Goal: Task Accomplishment & Management: Complete application form

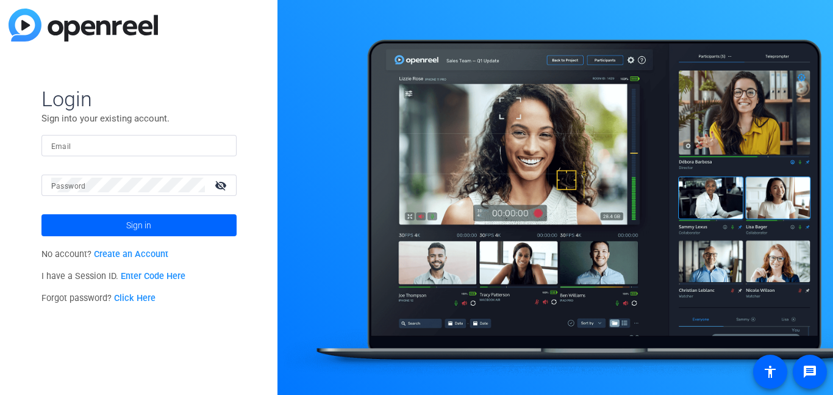
click at [138, 254] on link "Create an Account" at bounding box center [131, 254] width 74 height 10
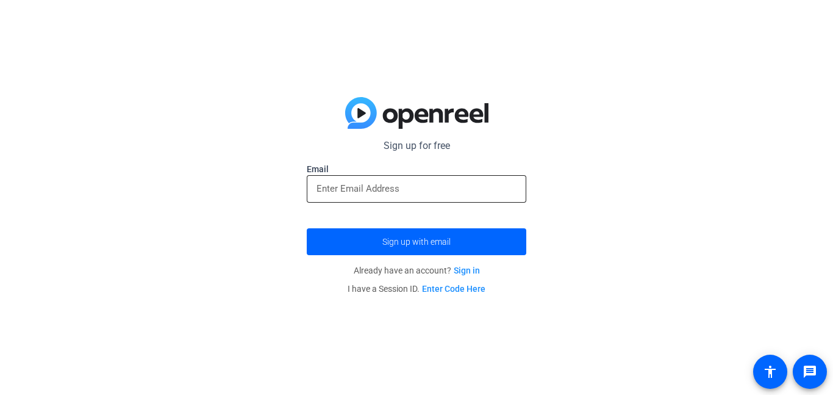
click at [391, 178] on div at bounding box center [417, 188] width 200 height 27
click at [386, 193] on input "email" at bounding box center [417, 188] width 200 height 15
paste input "[EMAIL_ADDRESS][PERSON_NAME][DOMAIN_NAME]"
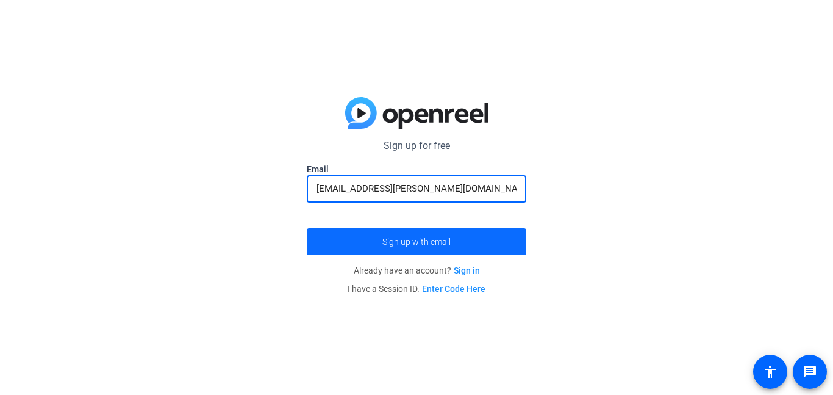
type input "[EMAIL_ADDRESS][PERSON_NAME][DOMAIN_NAME]"
click at [423, 242] on span "Sign up with email" at bounding box center [417, 242] width 68 height 0
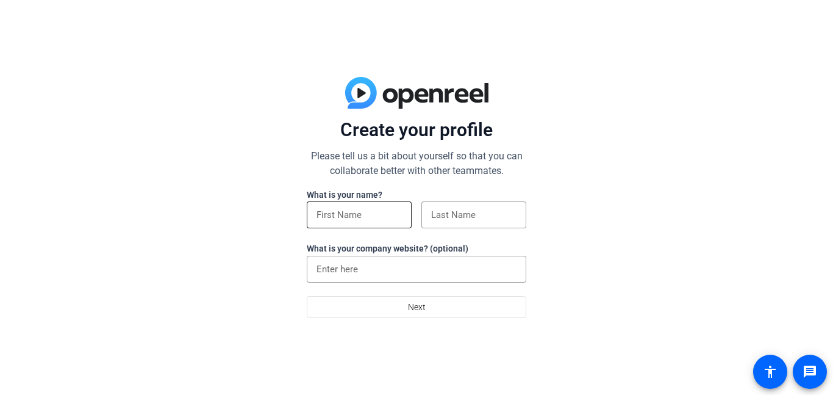
click at [342, 218] on input at bounding box center [359, 214] width 85 height 15
click at [349, 217] on input at bounding box center [359, 214] width 85 height 15
click at [304, 225] on div "Create your profile Please tell us a bit about yourself so that you can collabo…" at bounding box center [416, 197] width 833 height 395
click at [317, 216] on input at bounding box center [359, 214] width 85 height 15
type input "Micah"
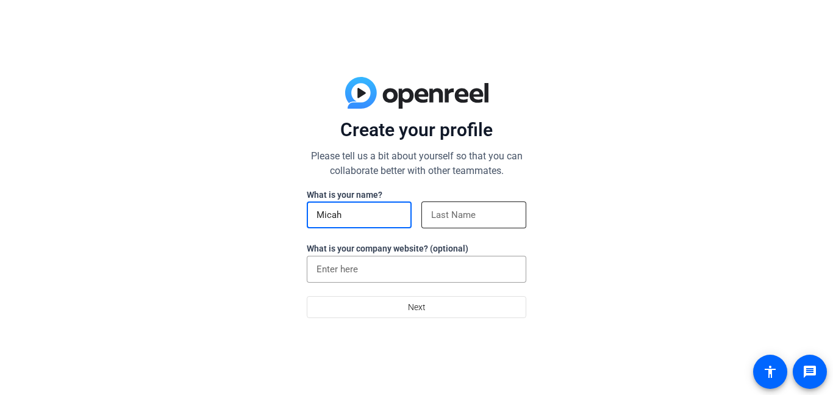
click at [437, 222] on input at bounding box center [473, 214] width 85 height 15
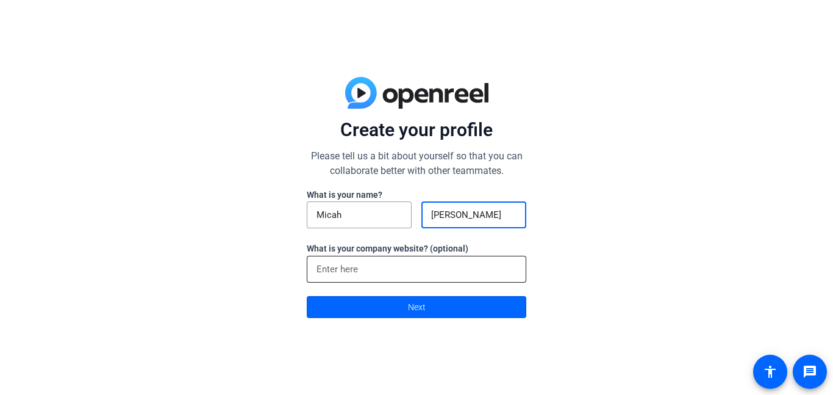
type input "[PERSON_NAME]"
click at [447, 265] on input at bounding box center [417, 269] width 200 height 15
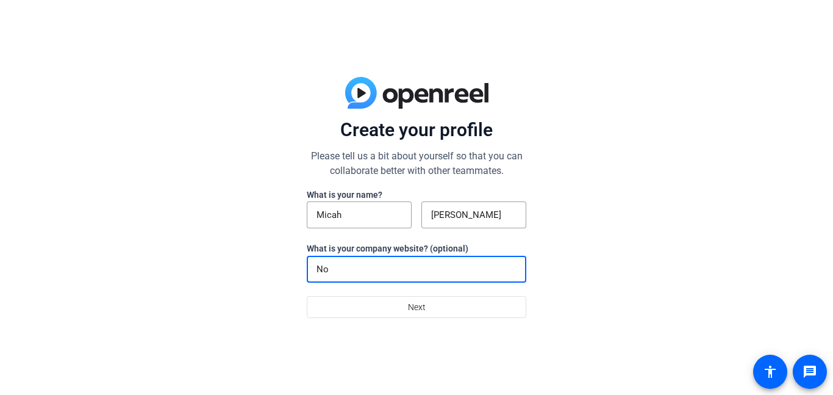
type input "N"
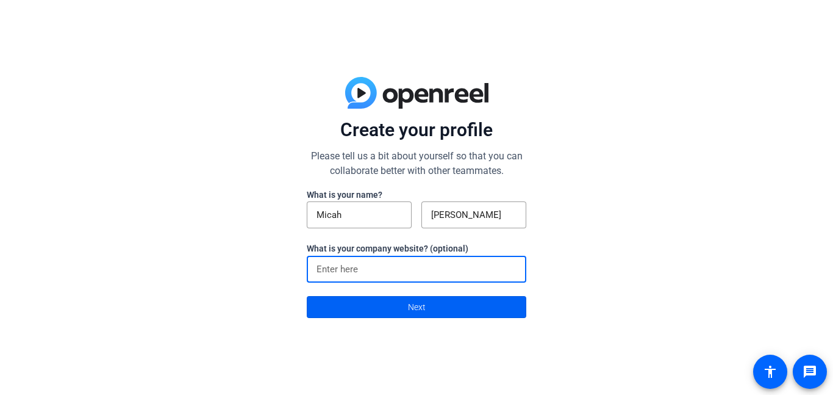
click at [472, 311] on span at bounding box center [417, 306] width 218 height 29
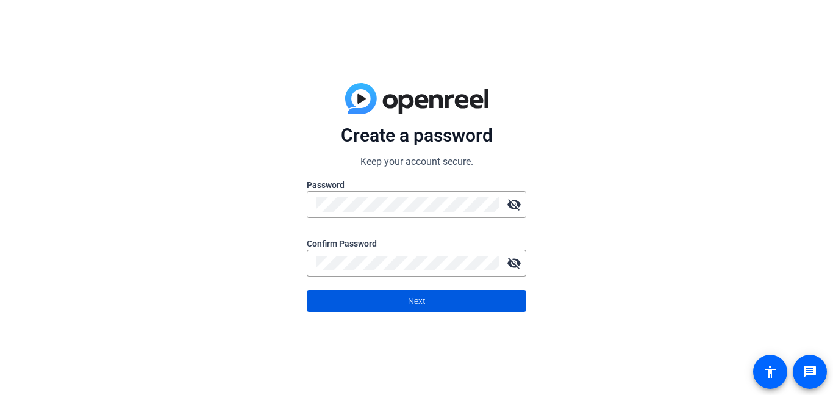
click at [413, 299] on span "Next" at bounding box center [417, 300] width 18 height 23
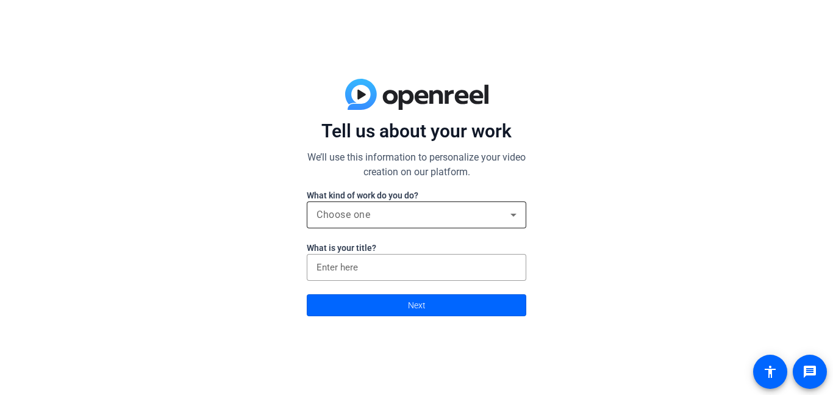
click at [409, 201] on div "Choose one" at bounding box center [417, 214] width 200 height 27
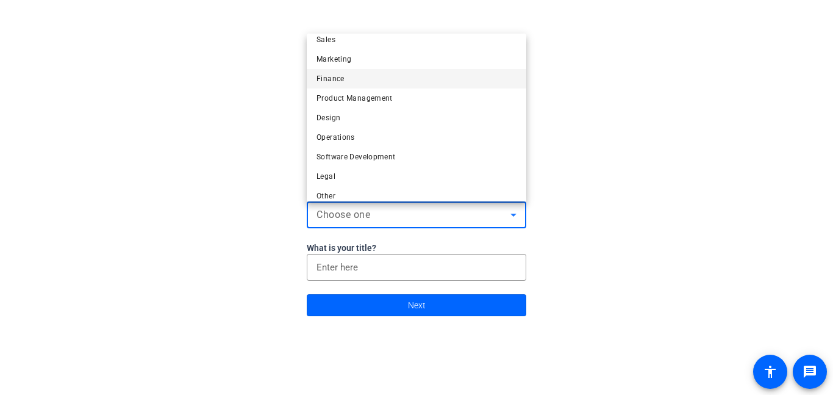
scroll to position [37, 0]
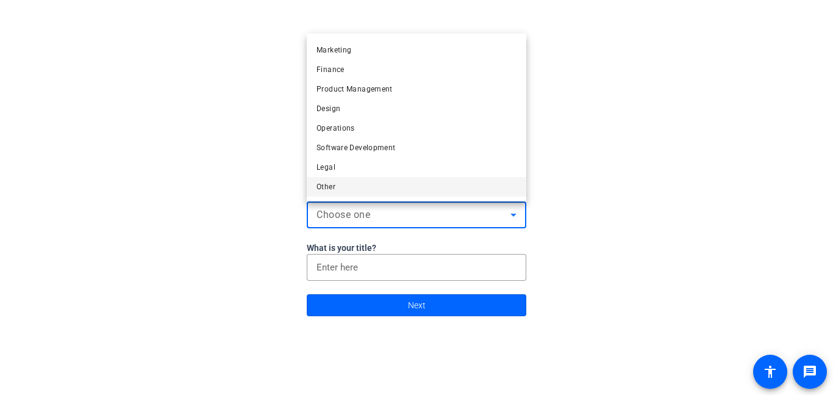
click at [364, 193] on mat-option "Other" at bounding box center [417, 187] width 220 height 20
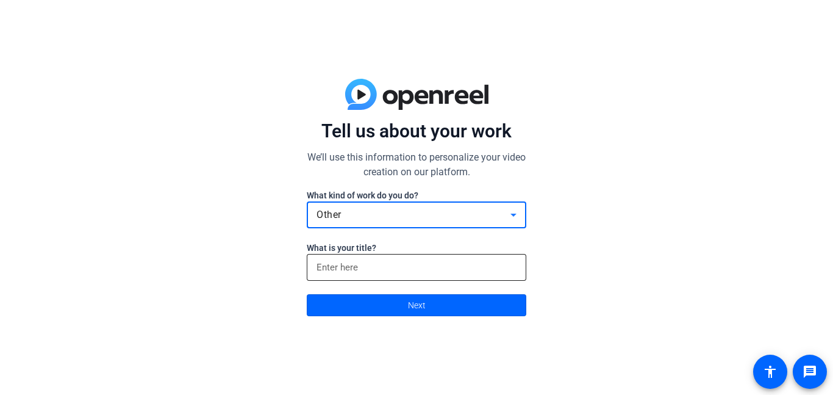
click at [377, 258] on div at bounding box center [417, 267] width 200 height 27
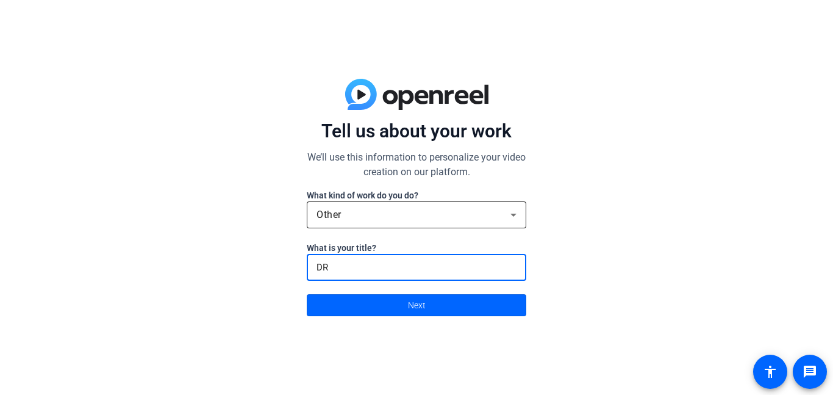
type input "D"
type input "Vape"
click at [469, 310] on span at bounding box center [417, 304] width 218 height 29
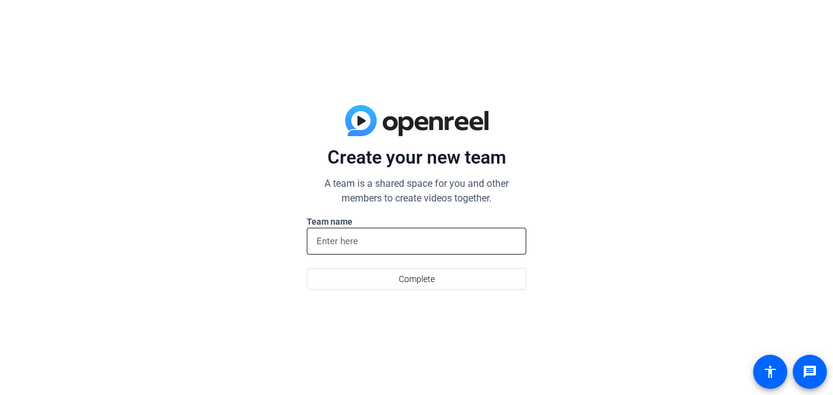
click at [417, 236] on input at bounding box center [417, 241] width 200 height 15
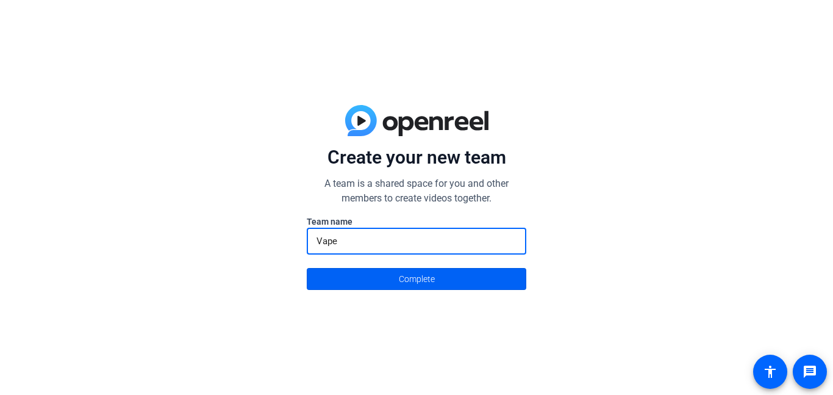
type input "Vape"
click at [394, 282] on span at bounding box center [417, 278] width 218 height 29
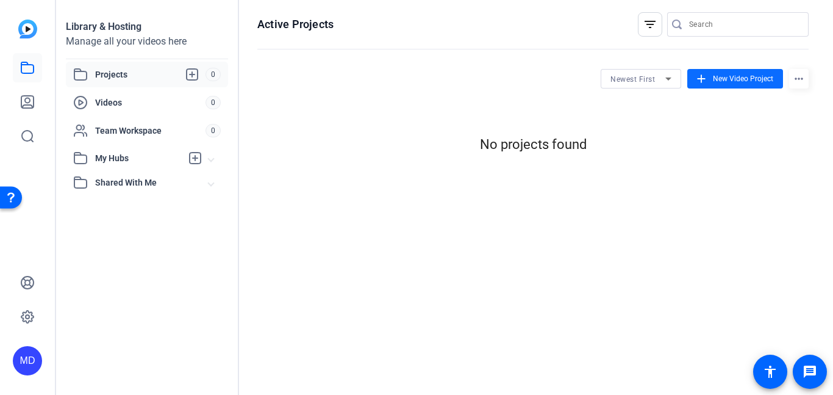
click at [705, 83] on mat-icon "add" at bounding box center [701, 78] width 13 height 13
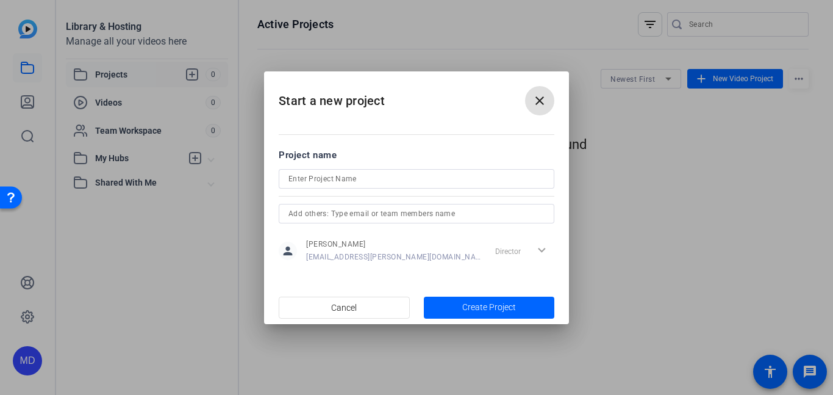
click at [461, 176] on input at bounding box center [417, 178] width 256 height 15
type input "Vape PSA"
click at [322, 211] on input "text" at bounding box center [417, 213] width 256 height 15
click at [451, 307] on span "button" at bounding box center [489, 307] width 131 height 29
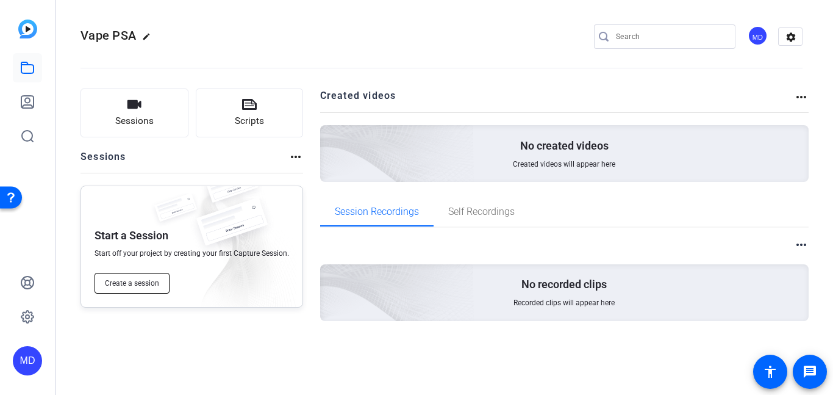
click at [135, 284] on span "Create a session" at bounding box center [132, 283] width 54 height 10
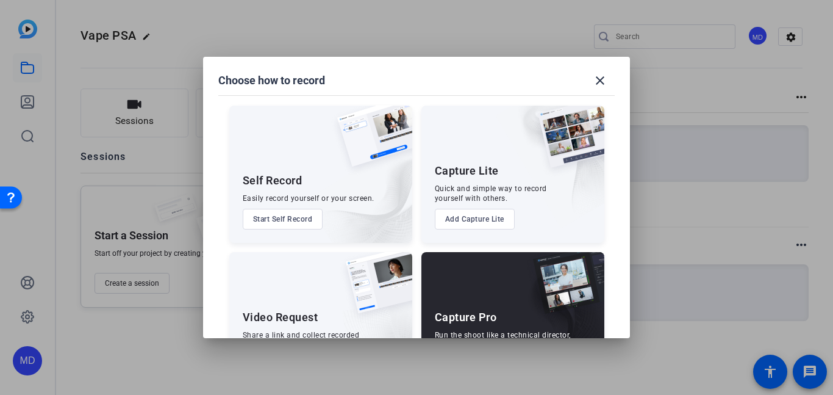
scroll to position [63, 0]
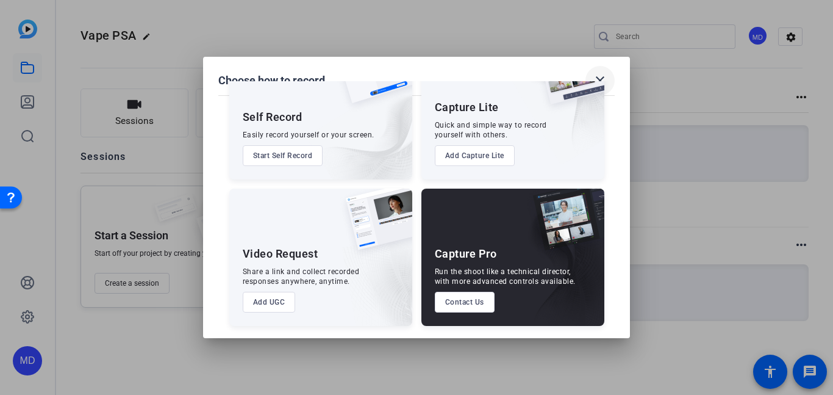
click at [600, 80] on mat-icon "close" at bounding box center [600, 80] width 15 height 15
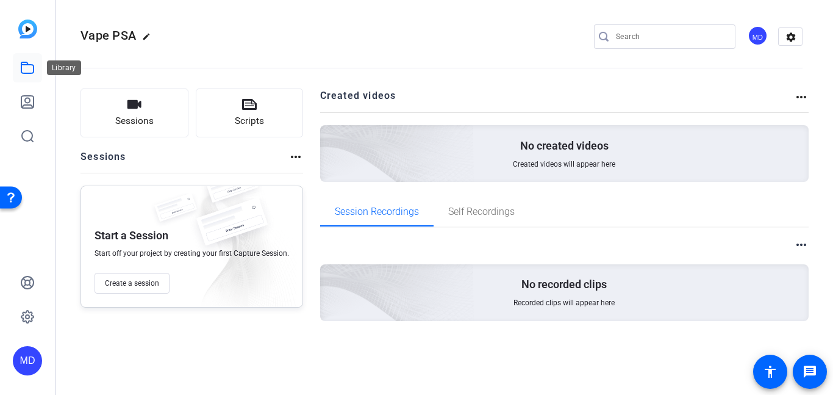
click at [18, 67] on link at bounding box center [27, 67] width 29 height 29
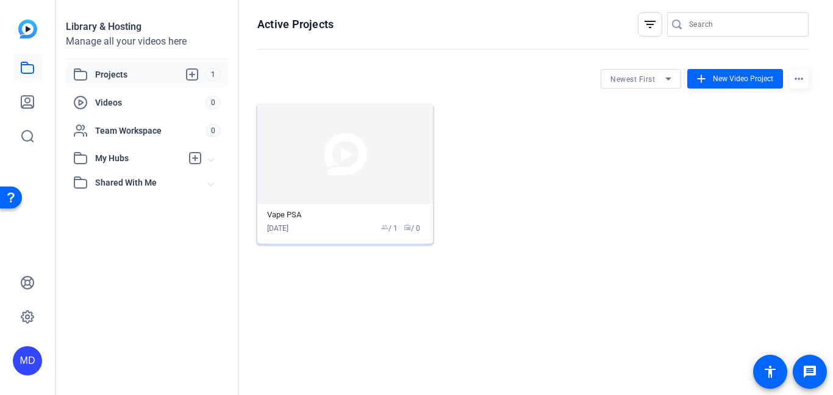
click at [327, 142] on img at bounding box center [345, 154] width 176 height 100
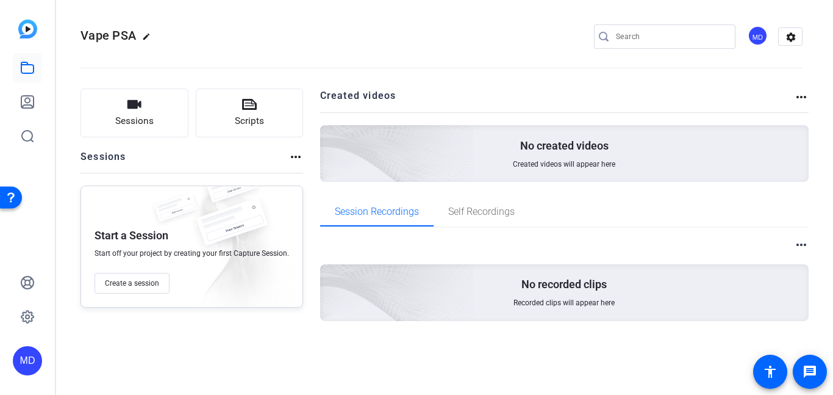
click at [470, 162] on img at bounding box center [329, 136] width 291 height 265
click at [805, 101] on mat-icon "more_horiz" at bounding box center [801, 97] width 15 height 15
click at [797, 101] on div at bounding box center [416, 197] width 833 height 395
click at [110, 110] on button "Sessions" at bounding box center [135, 112] width 108 height 49
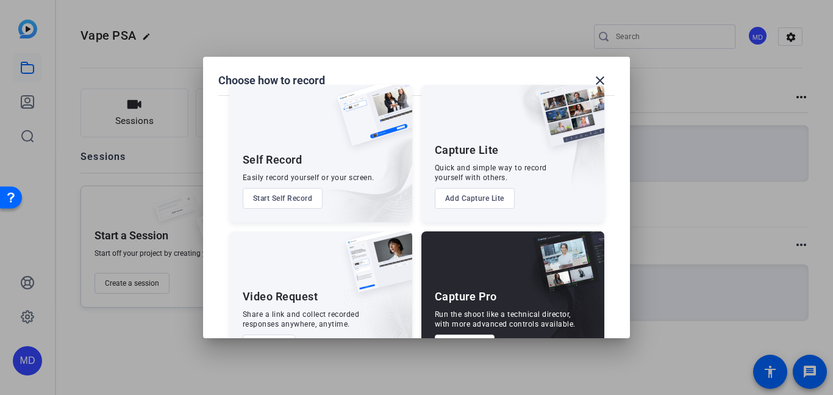
scroll to position [18, 0]
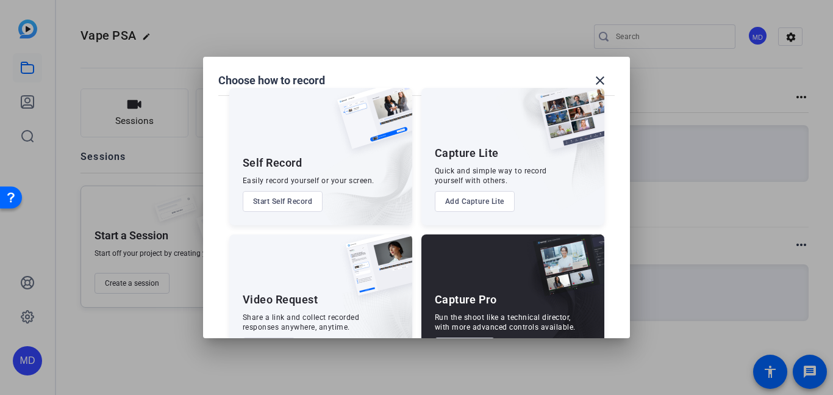
click at [615, 72] on h2 "Choose how to record close" at bounding box center [416, 69] width 427 height 24
click at [618, 65] on h2 "Choose how to record close" at bounding box center [416, 69] width 427 height 24
click at [603, 74] on mat-icon "close" at bounding box center [600, 80] width 15 height 15
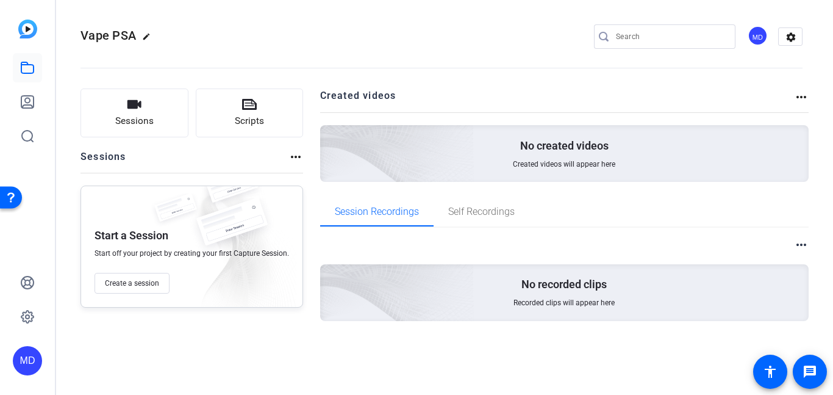
click at [675, 229] on div "more_horiz No recorded clips Recorded clips will appear here" at bounding box center [564, 294] width 489 height 132
click at [470, 220] on span "Self Recordings" at bounding box center [481, 211] width 67 height 29
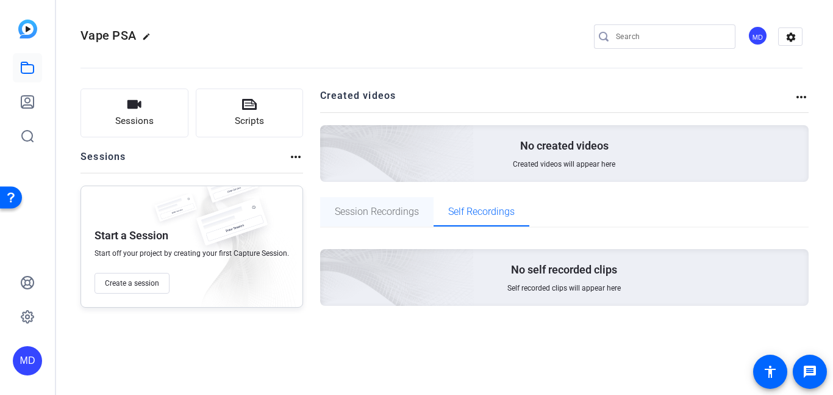
click at [376, 207] on span "Session Recordings" at bounding box center [377, 212] width 84 height 10
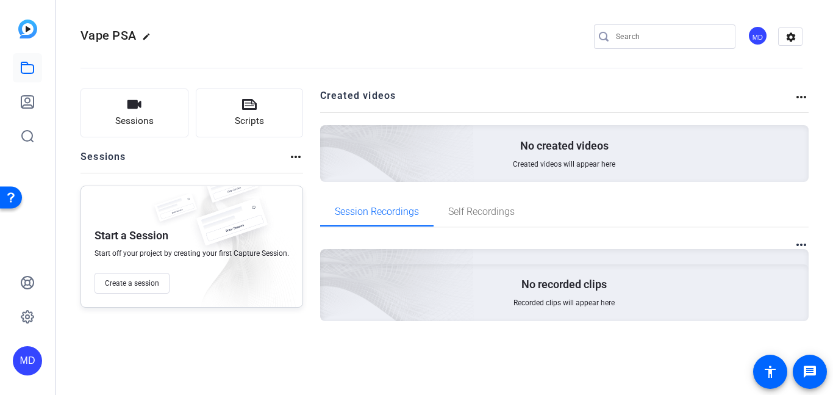
click at [450, 146] on img at bounding box center [329, 136] width 291 height 265
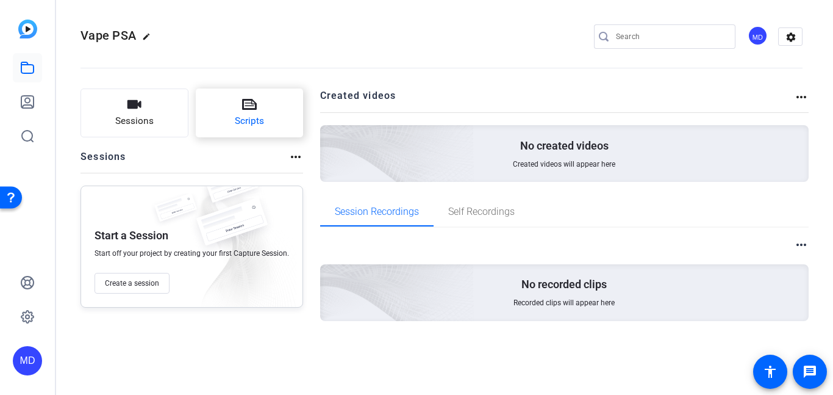
click at [262, 104] on button "Scripts" at bounding box center [250, 112] width 108 height 49
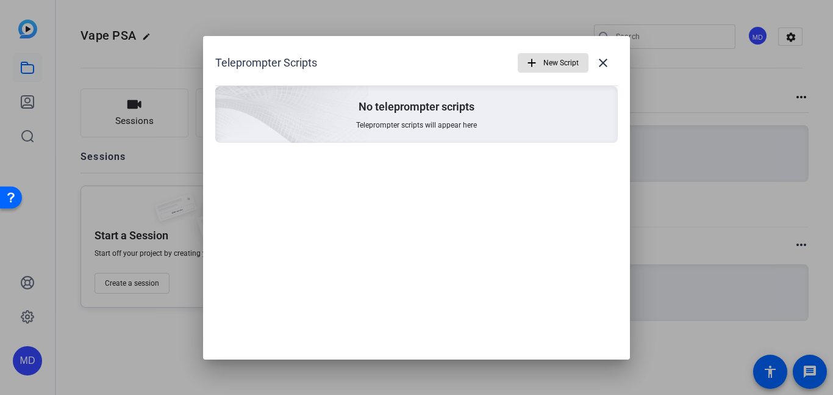
click at [538, 67] on mat-icon "add" at bounding box center [531, 62] width 13 height 13
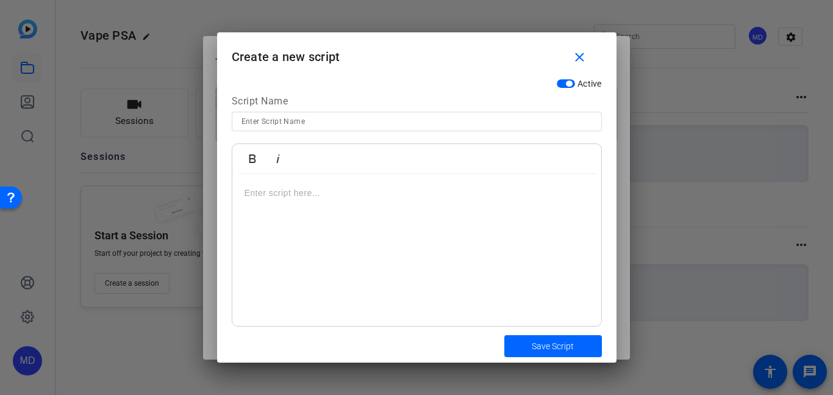
click at [400, 128] on input at bounding box center [417, 121] width 351 height 15
type input "Vape PSA"
click at [394, 182] on div at bounding box center [416, 250] width 369 height 153
click at [547, 348] on span "Save Script" at bounding box center [553, 346] width 42 height 13
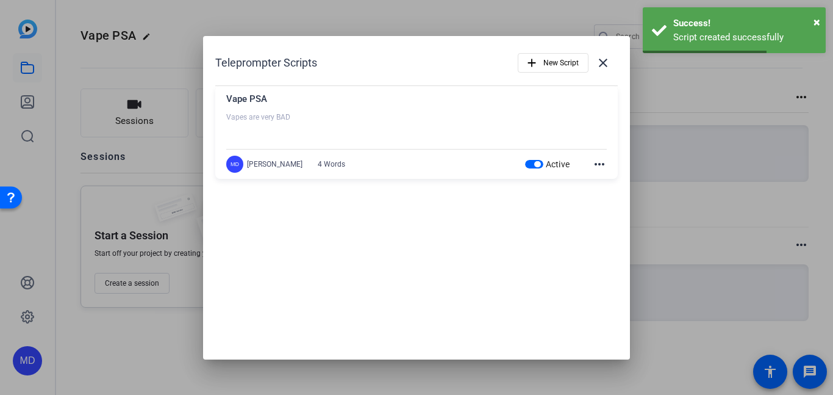
click at [354, 154] on div "Vape PSA Vapes are very BAD MD [PERSON_NAME] 4 Words Active more_horiz" at bounding box center [416, 132] width 403 height 93
click at [286, 115] on div at bounding box center [416, 127] width 381 height 31
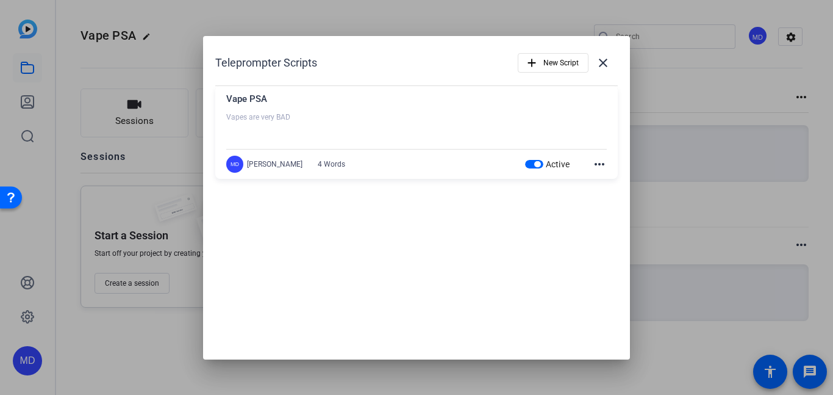
click at [600, 164] on mat-icon "more_horiz" at bounding box center [599, 164] width 15 height 15
click at [600, 64] on div at bounding box center [416, 197] width 833 height 395
